Goal: Transaction & Acquisition: Purchase product/service

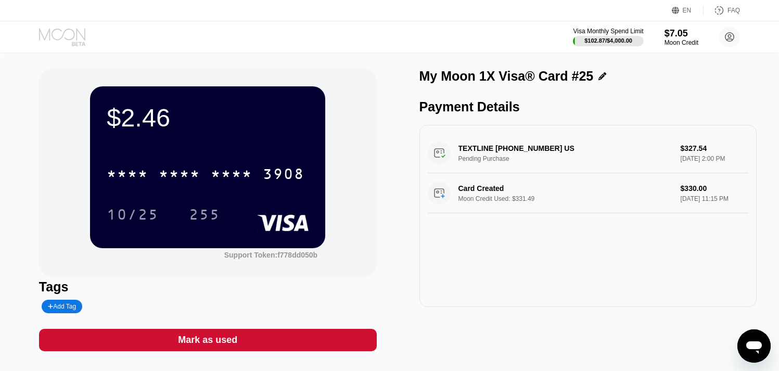
click at [50, 34] on icon at bounding box center [62, 34] width 46 height 12
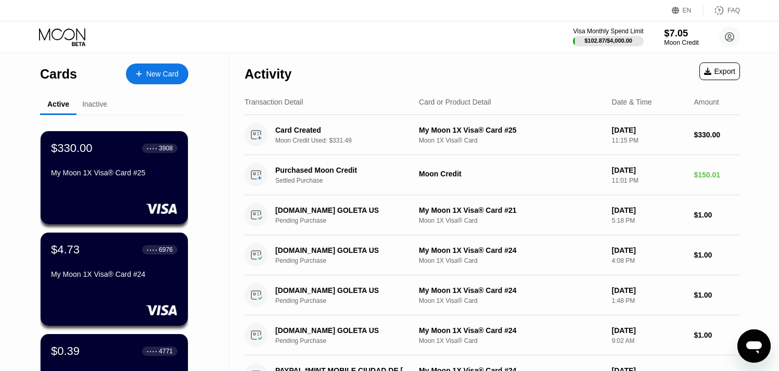
click at [676, 33] on div "$7.05" at bounding box center [681, 33] width 35 height 11
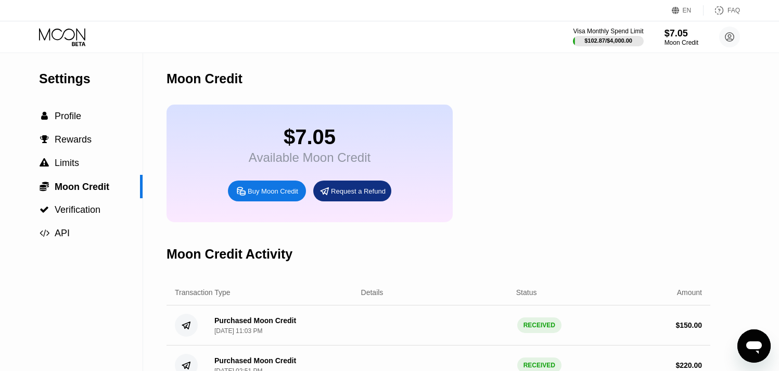
click at [268, 196] on div "Buy Moon Credit" at bounding box center [273, 191] width 50 height 9
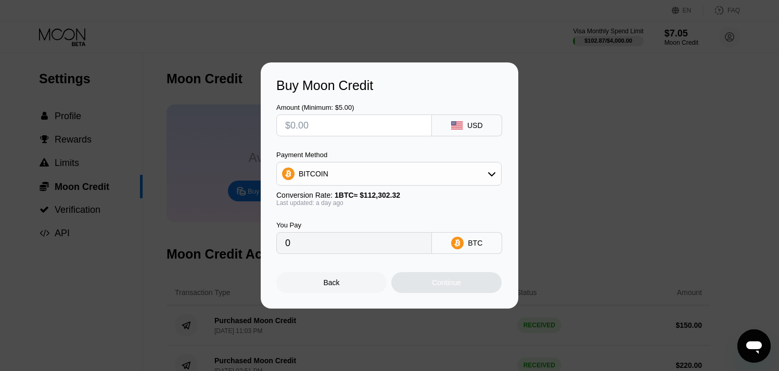
click at [345, 124] on input "text" at bounding box center [354, 125] width 138 height 21
type input "$100"
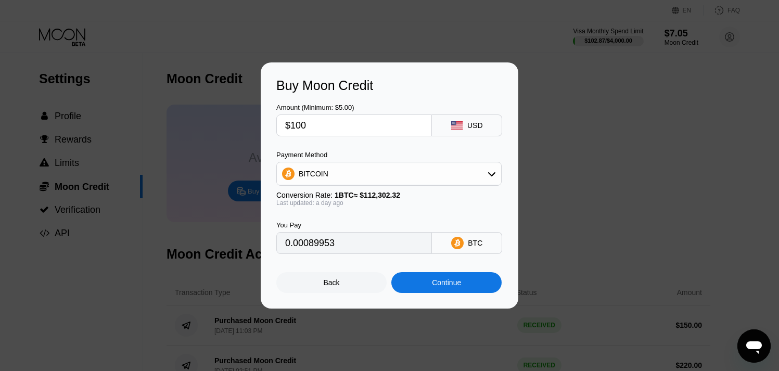
type input "0.00089953"
type input "$100"
type input "0.00089741"
